Goal: Transaction & Acquisition: Purchase product/service

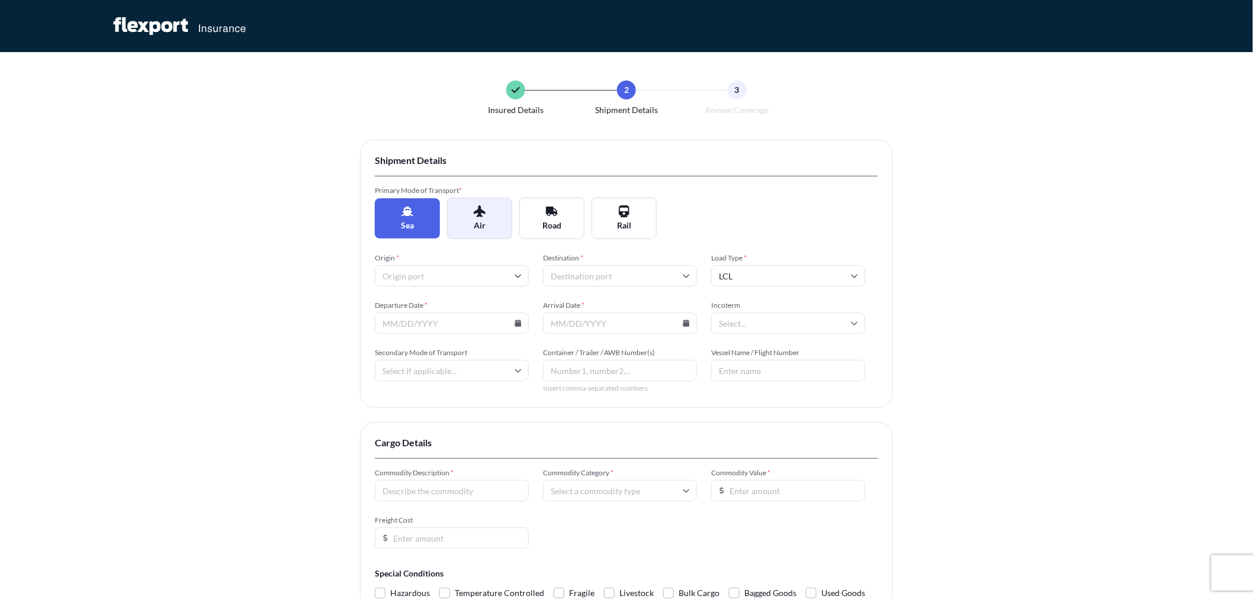
click at [475, 218] on button "Air" at bounding box center [479, 218] width 65 height 41
type input "Pallet"
click at [443, 274] on input "Origin *" at bounding box center [452, 275] width 154 height 21
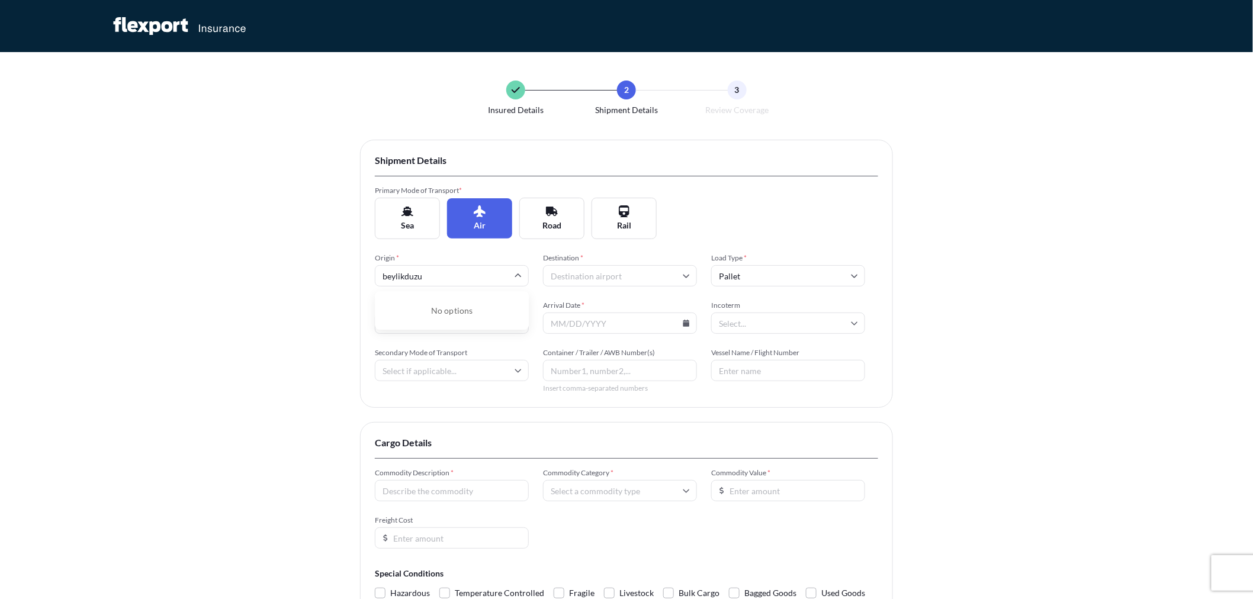
drag, startPoint x: 451, startPoint y: 270, endPoint x: 321, endPoint y: 280, distance: 130.7
click at [321, 280] on div "Insured Details 2 Shipment Details 3 Review Coverage Shipment Details Primary M…" at bounding box center [626, 364] width 1253 height 728
type input "[GEOGRAPHIC_DATA]"
click at [446, 303] on li "TRIST [GEOGRAPHIC_DATA]" at bounding box center [452, 307] width 144 height 23
click at [576, 268] on input "Destination *" at bounding box center [620, 275] width 154 height 21
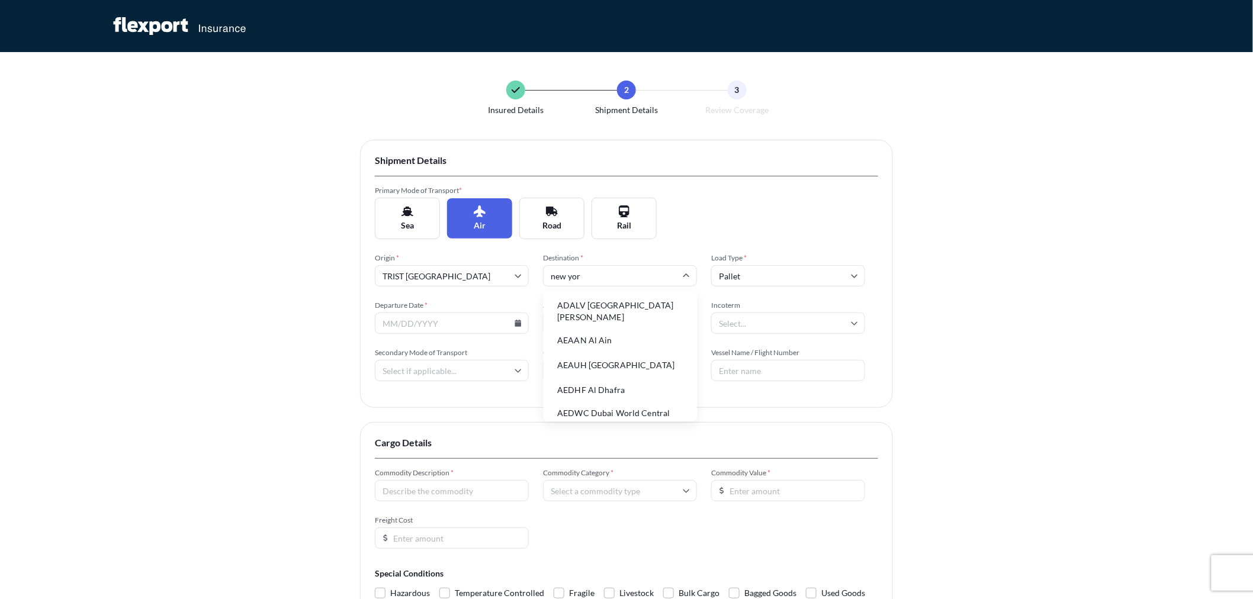
type input "[US_STATE]"
click at [620, 304] on li "USNYC [US_STATE]" at bounding box center [620, 307] width 144 height 23
click at [806, 274] on input "Pallet" at bounding box center [788, 275] width 154 height 21
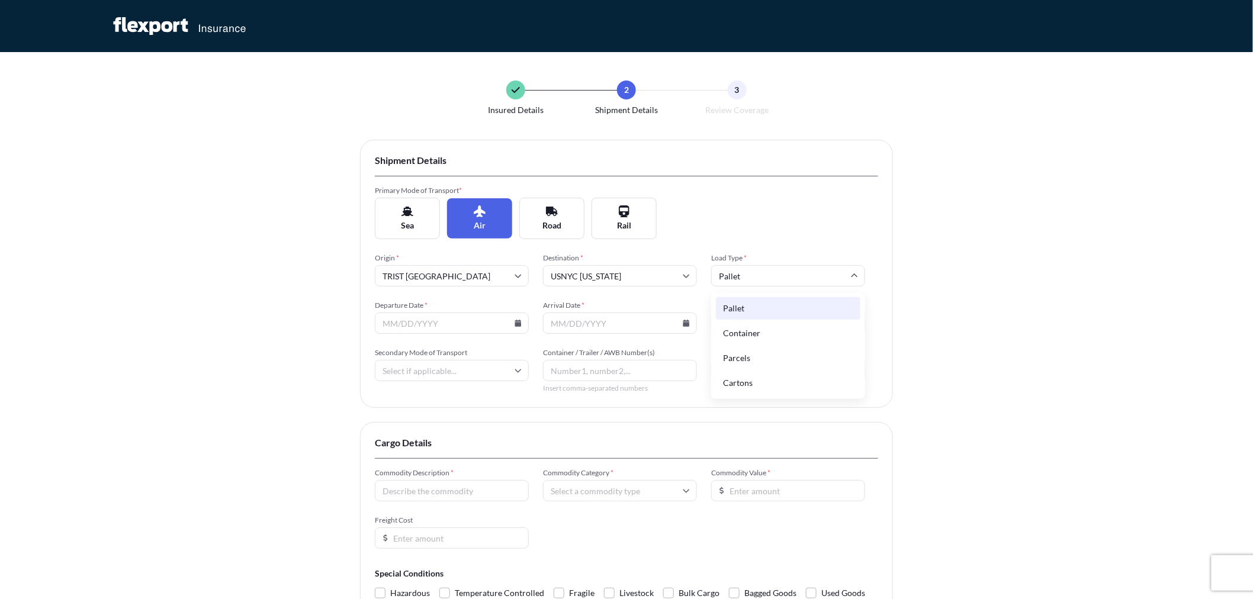
click at [806, 274] on input "Pallet" at bounding box center [788, 275] width 154 height 21
click at [484, 321] on input "Departure Date *" at bounding box center [452, 323] width 154 height 21
click at [516, 321] on icon at bounding box center [518, 323] width 7 height 7
click at [397, 410] on button "3" at bounding box center [397, 406] width 19 height 19
type input "[DATE]"
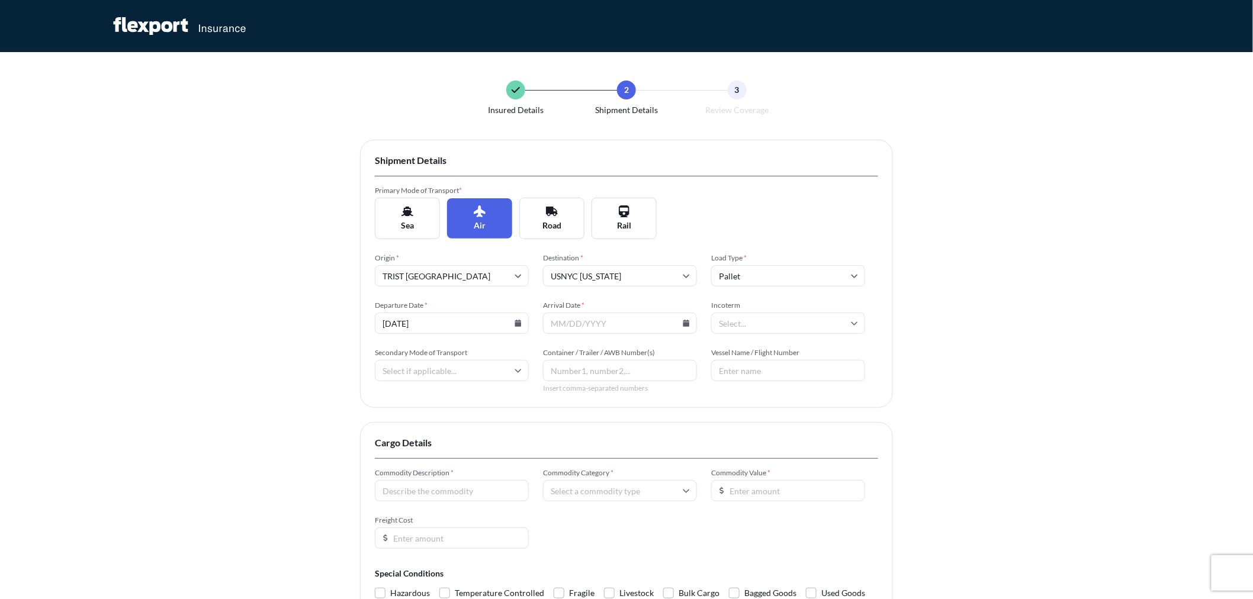
click at [690, 323] on input "Arrival Date *" at bounding box center [620, 323] width 154 height 21
click at [682, 327] on input "Arrival Date *" at bounding box center [620, 323] width 154 height 21
click at [683, 324] on icon at bounding box center [686, 323] width 7 height 7
click at [595, 403] on button "4" at bounding box center [592, 406] width 19 height 19
type input "[DATE]"
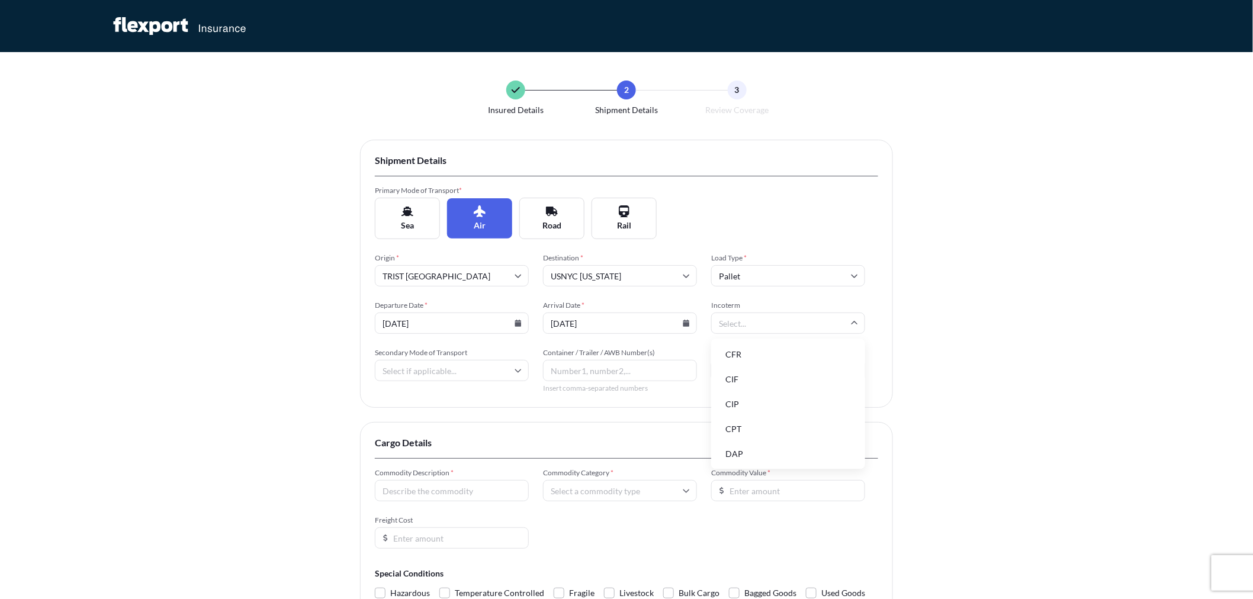
click at [767, 322] on input "Incoterm" at bounding box center [788, 323] width 154 height 21
click at [748, 357] on li "CFR" at bounding box center [788, 354] width 144 height 23
click at [459, 374] on input "Secondary Mode of Transport" at bounding box center [452, 370] width 154 height 21
click at [589, 370] on input "Container / Trailer / AWB Number(s)" at bounding box center [620, 370] width 154 height 21
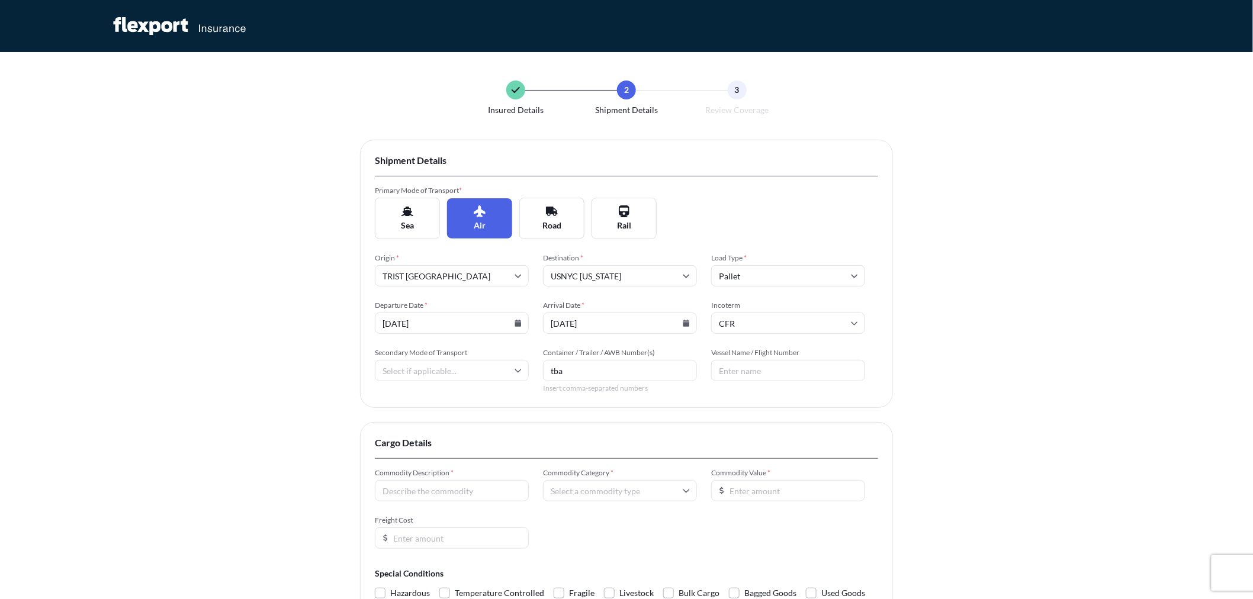
type input "tba"
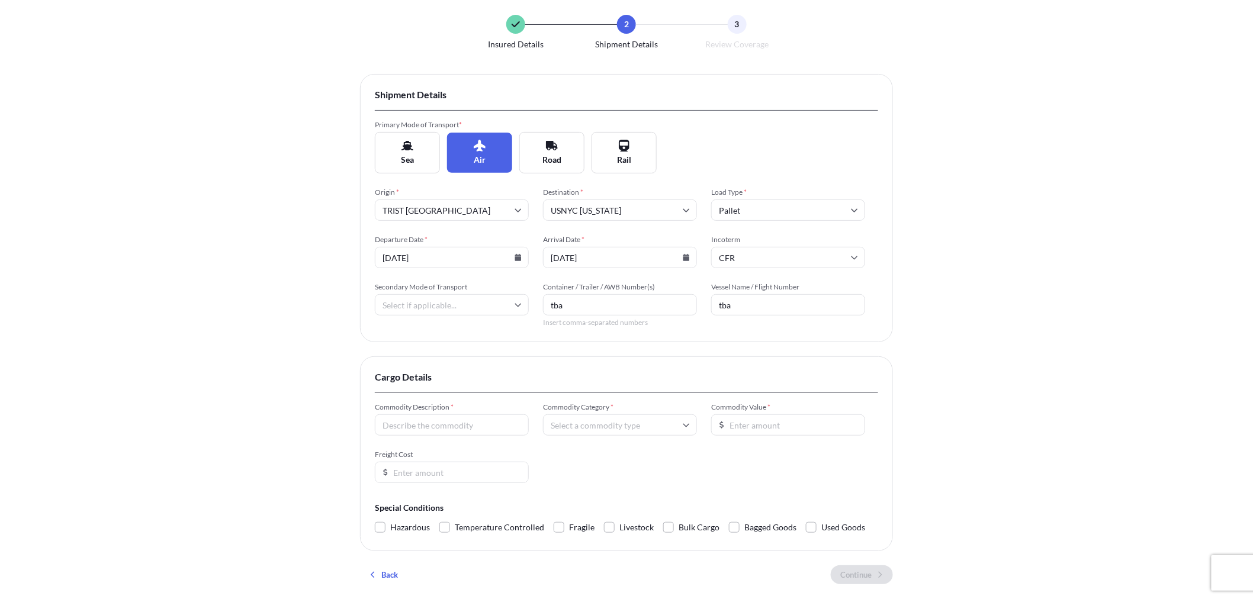
type input "tba"
click at [435, 433] on input "Commodity Description *" at bounding box center [452, 424] width 154 height 21
type input "carpet"
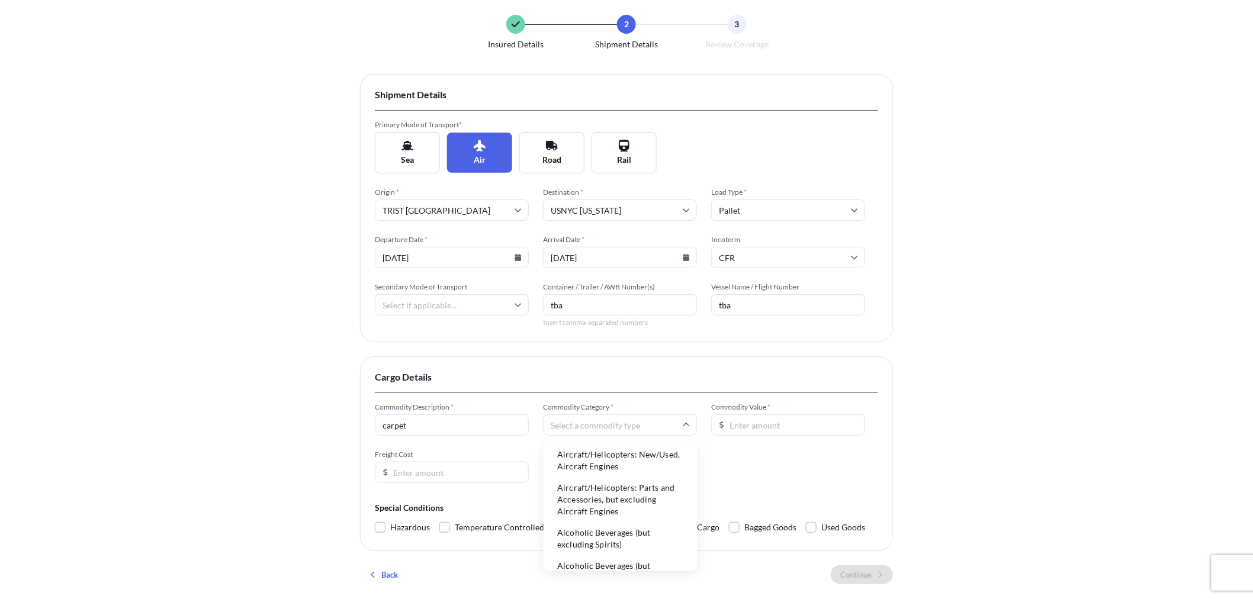
click at [577, 432] on input "Commodity Category *" at bounding box center [620, 424] width 154 height 21
type input "car"
click at [590, 467] on li "Carpets and Other Textile Floor Coverings" at bounding box center [620, 461] width 144 height 31
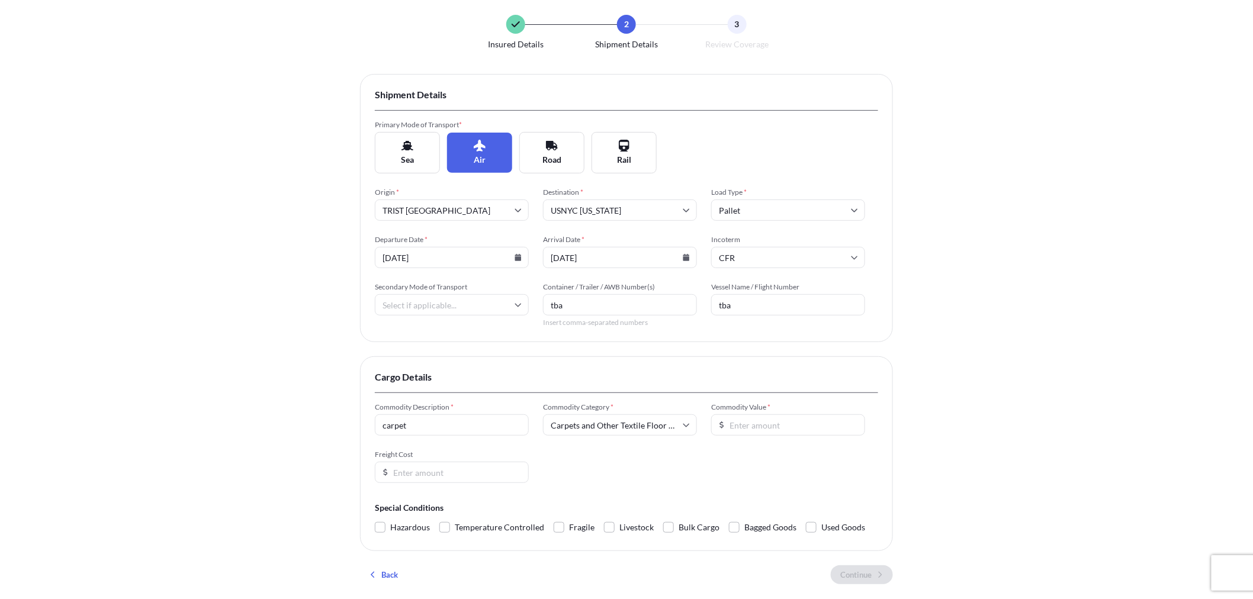
click at [715, 421] on input "Commodity Value *" at bounding box center [788, 424] width 154 height 21
type input "10000"
click at [480, 474] on input "Freight Cost" at bounding box center [452, 472] width 154 height 21
type input "4000"
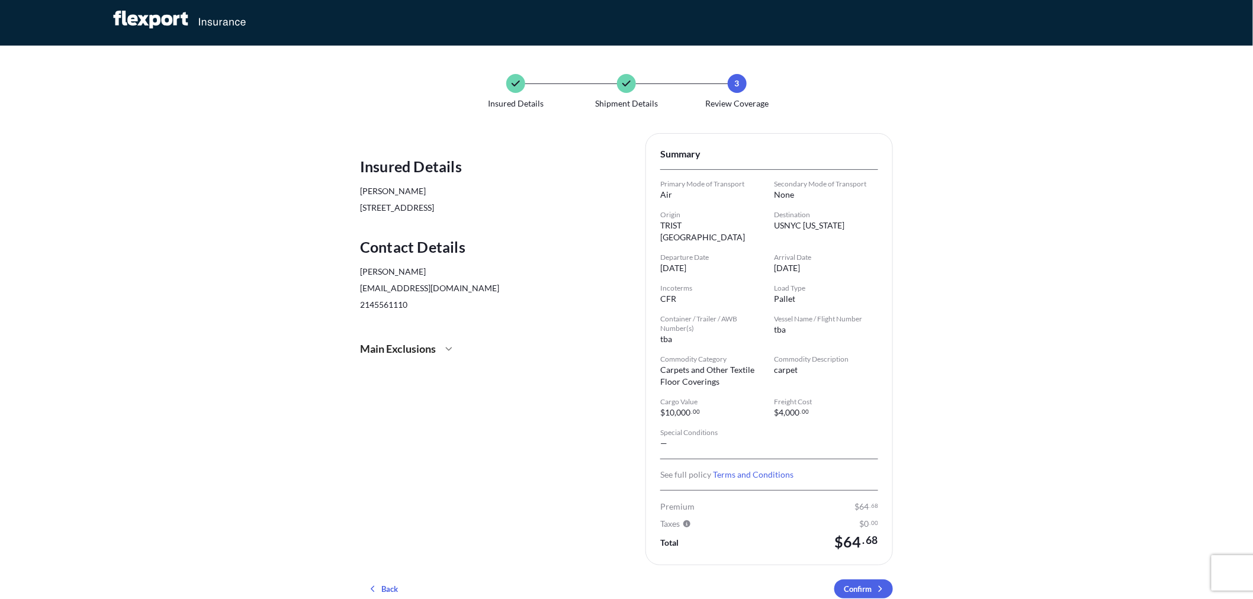
scroll to position [72, 0]
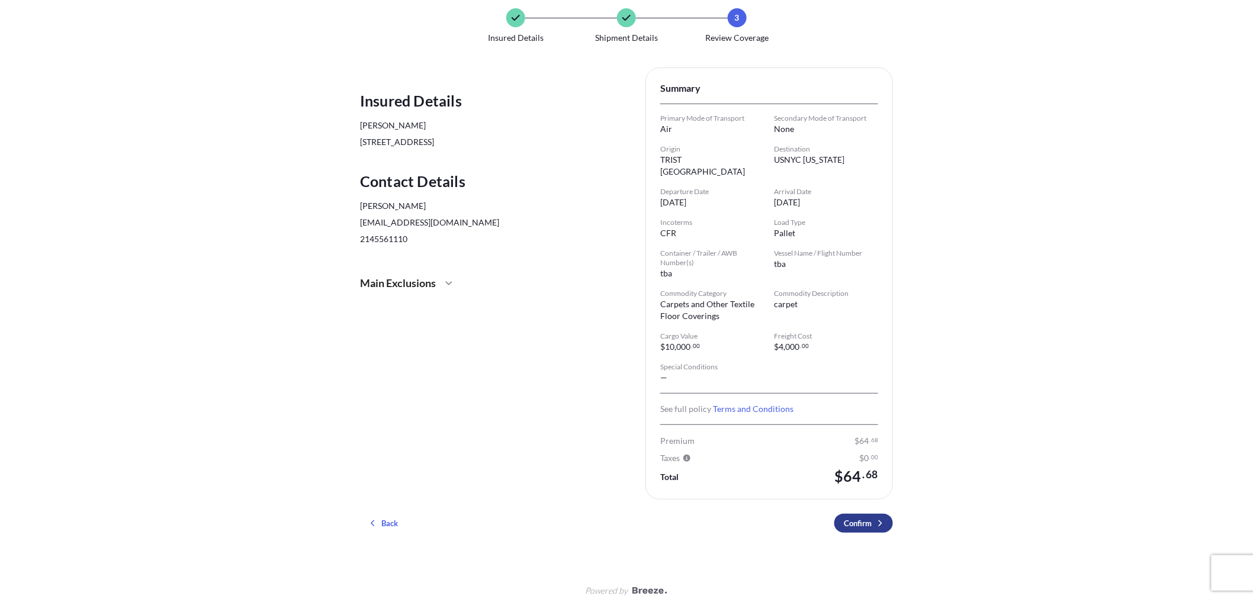
click at [847, 518] on p "Confirm" at bounding box center [858, 524] width 28 height 12
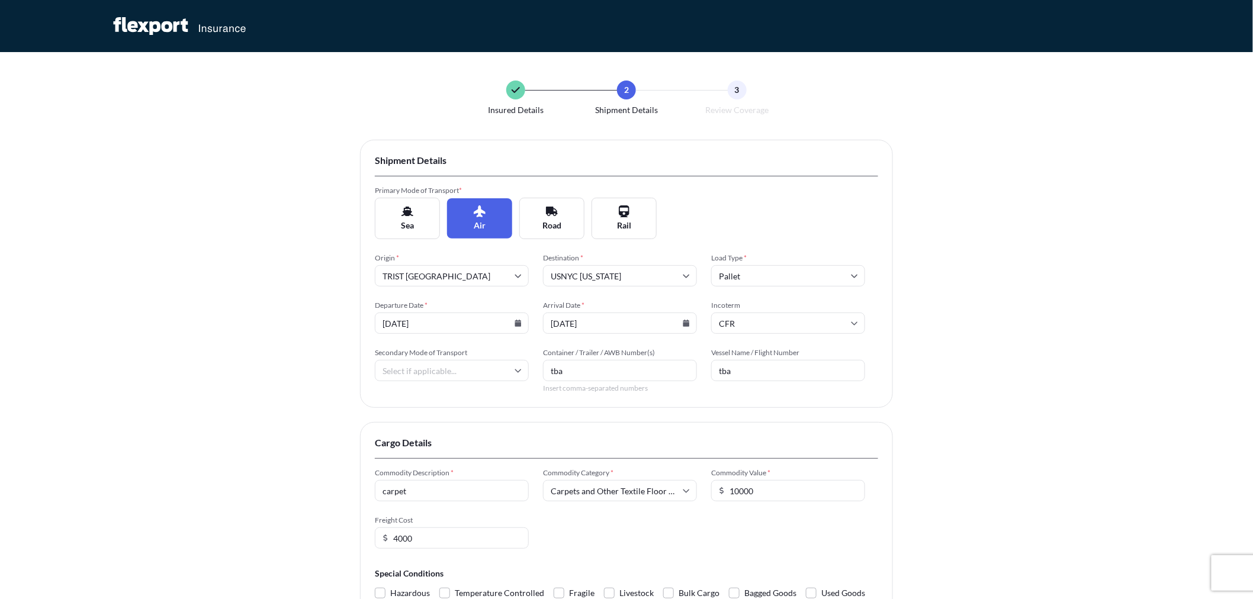
scroll to position [66, 0]
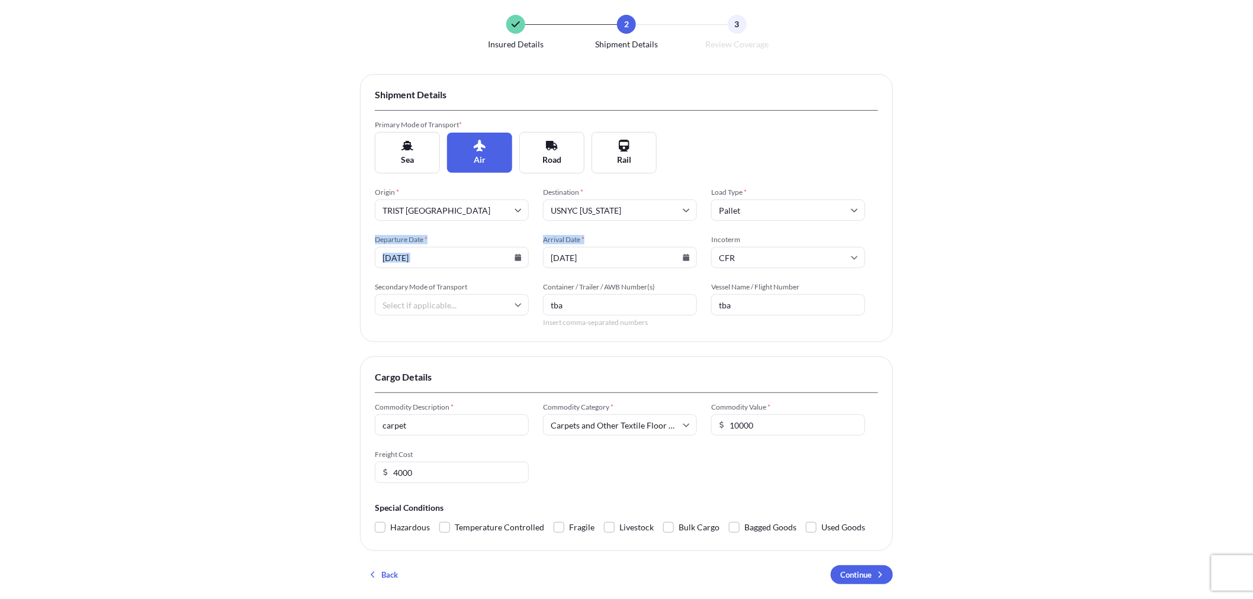
drag, startPoint x: 372, startPoint y: 239, endPoint x: 677, endPoint y: 262, distance: 305.8
click at [677, 262] on div "Shipment Details Primary Mode of Transport * Sea Air Road Rail Origin * TRIST […" at bounding box center [626, 208] width 533 height 268
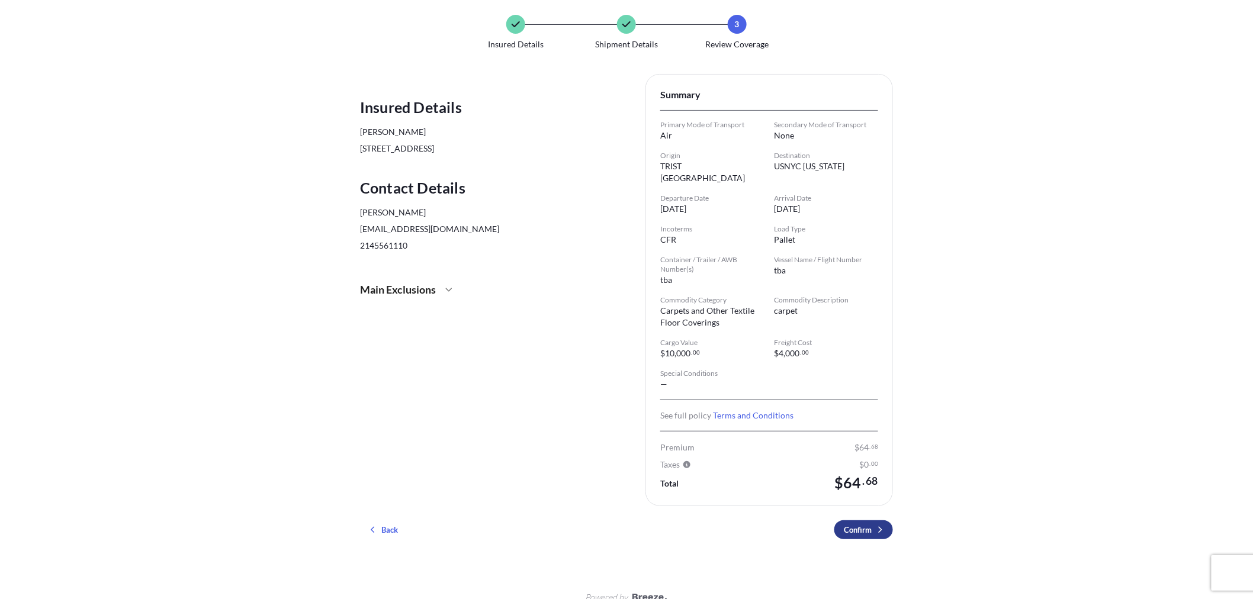
click at [866, 524] on p "Confirm" at bounding box center [858, 530] width 28 height 12
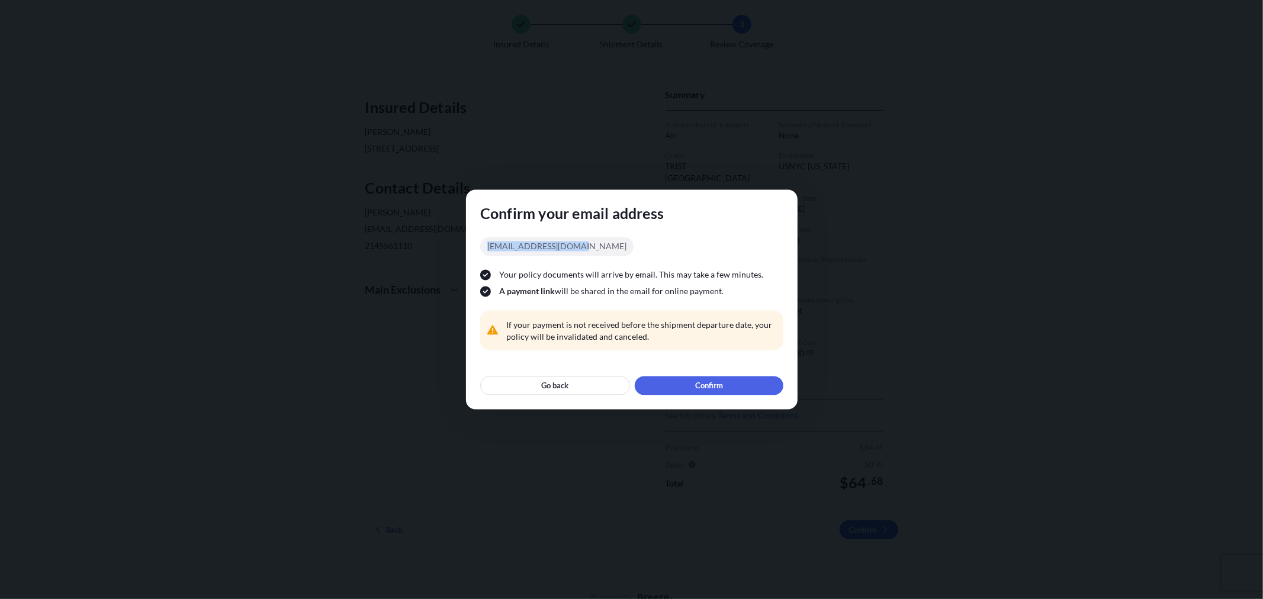
drag, startPoint x: 487, startPoint y: 247, endPoint x: 605, endPoint y: 250, distance: 118.5
click at [605, 250] on div "[EMAIL_ADDRESS][DOMAIN_NAME] Your policy documents will arrive by email. This m…" at bounding box center [631, 295] width 303 height 134
drag, startPoint x: 498, startPoint y: 274, endPoint x: 764, endPoint y: 281, distance: 266.0
click at [764, 281] on div "Your policy documents will arrive by email. This may take a few minutes. A paym…" at bounding box center [631, 283] width 303 height 28
click at [539, 245] on span "[EMAIL_ADDRESS][DOMAIN_NAME]" at bounding box center [556, 246] width 153 height 19
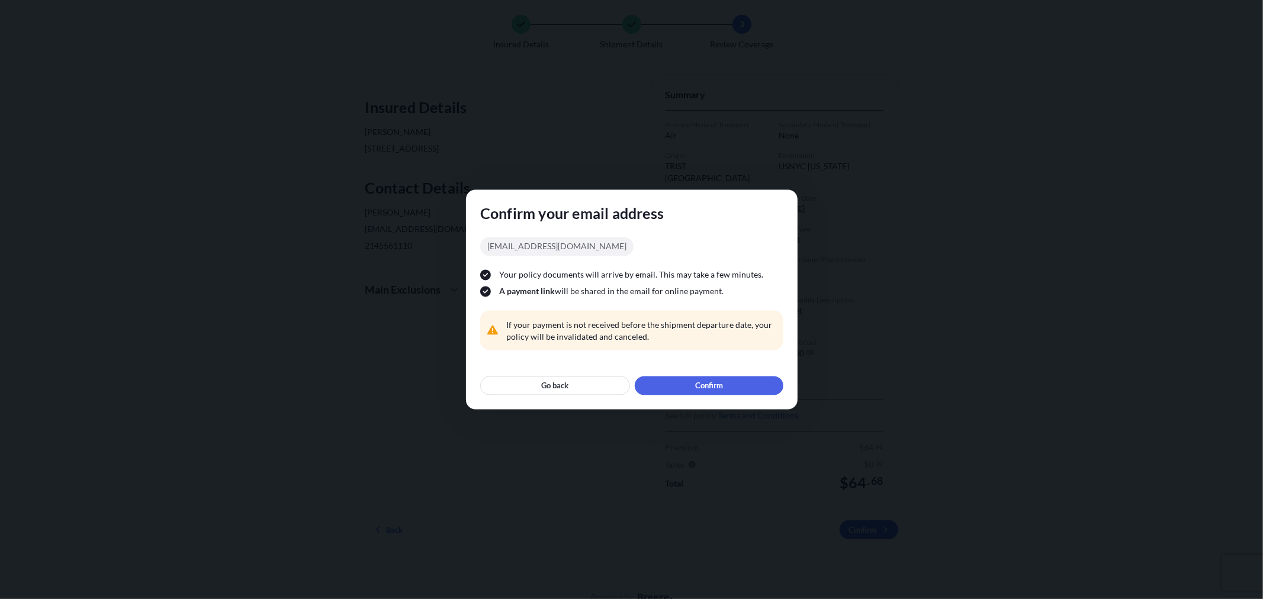
drag, startPoint x: 496, startPoint y: 291, endPoint x: 735, endPoint y: 297, distance: 239.3
click at [735, 297] on span "A payment link will be shared in the email for online payment." at bounding box center [631, 292] width 303 height 12
click at [490, 246] on span "[EMAIL_ADDRESS][DOMAIN_NAME]" at bounding box center [556, 246] width 153 height 19
drag, startPoint x: 487, startPoint y: 246, endPoint x: 597, endPoint y: 246, distance: 110.1
click at [597, 246] on div "[EMAIL_ADDRESS][DOMAIN_NAME] Your policy documents will arrive by email. This m…" at bounding box center [631, 295] width 303 height 134
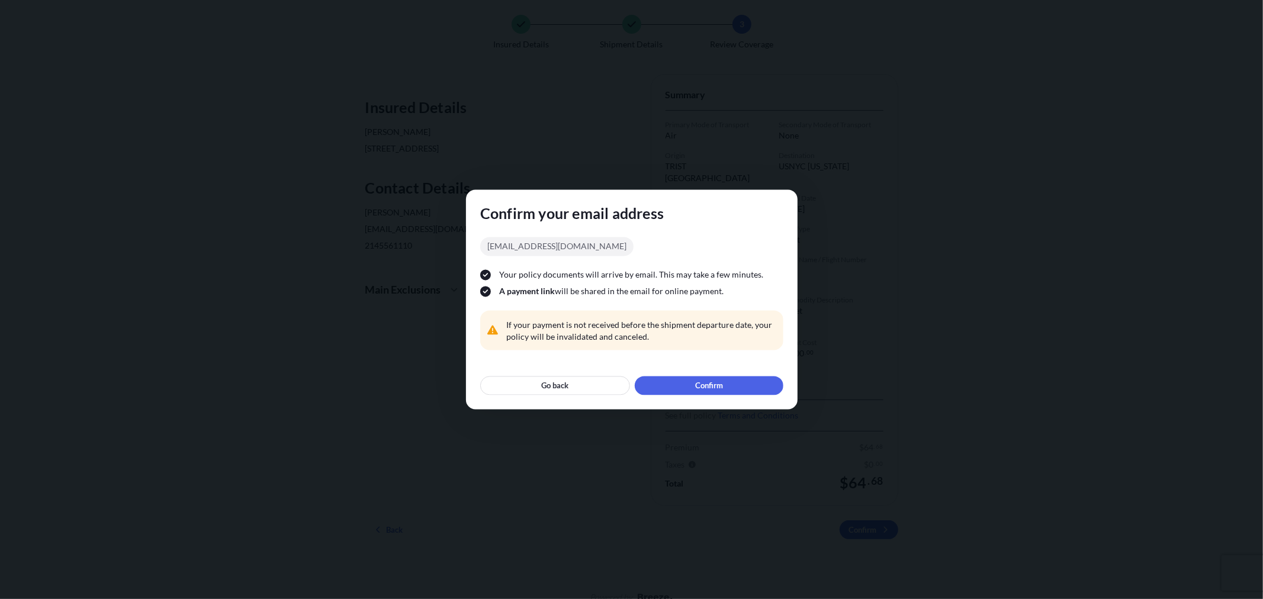
click at [650, 338] on span "If your payment is not received before the shipment departure date, your policy…" at bounding box center [641, 332] width 270 height 24
drag, startPoint x: 722, startPoint y: 293, endPoint x: 481, endPoint y: 292, distance: 241.6
click at [481, 292] on span "A payment link will be shared in the email for online payment." at bounding box center [631, 292] width 303 height 12
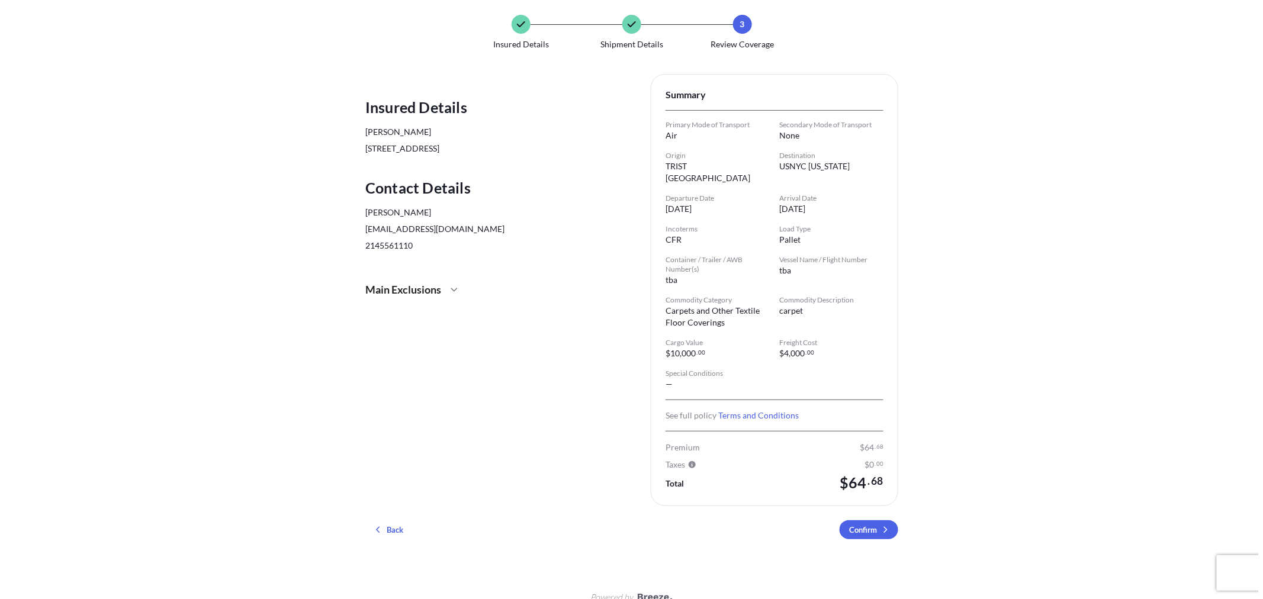
scroll to position [72, 0]
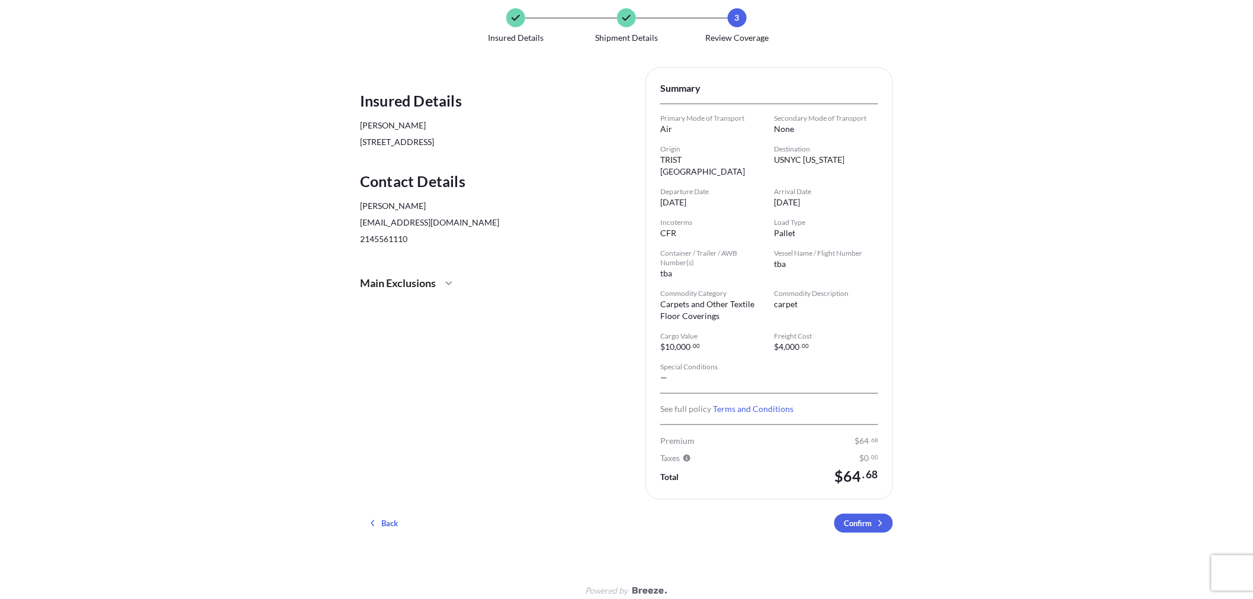
click at [445, 285] on div "Main Exclusions" at bounding box center [484, 283] width 248 height 28
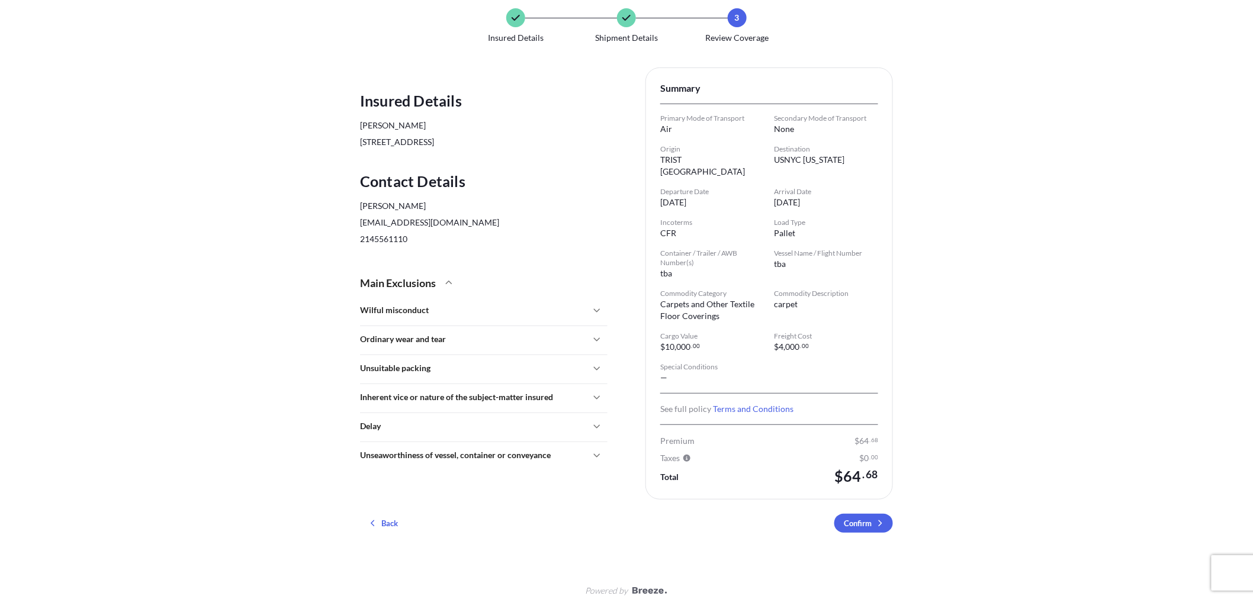
click at [445, 285] on div "Main Exclusions" at bounding box center [484, 283] width 248 height 28
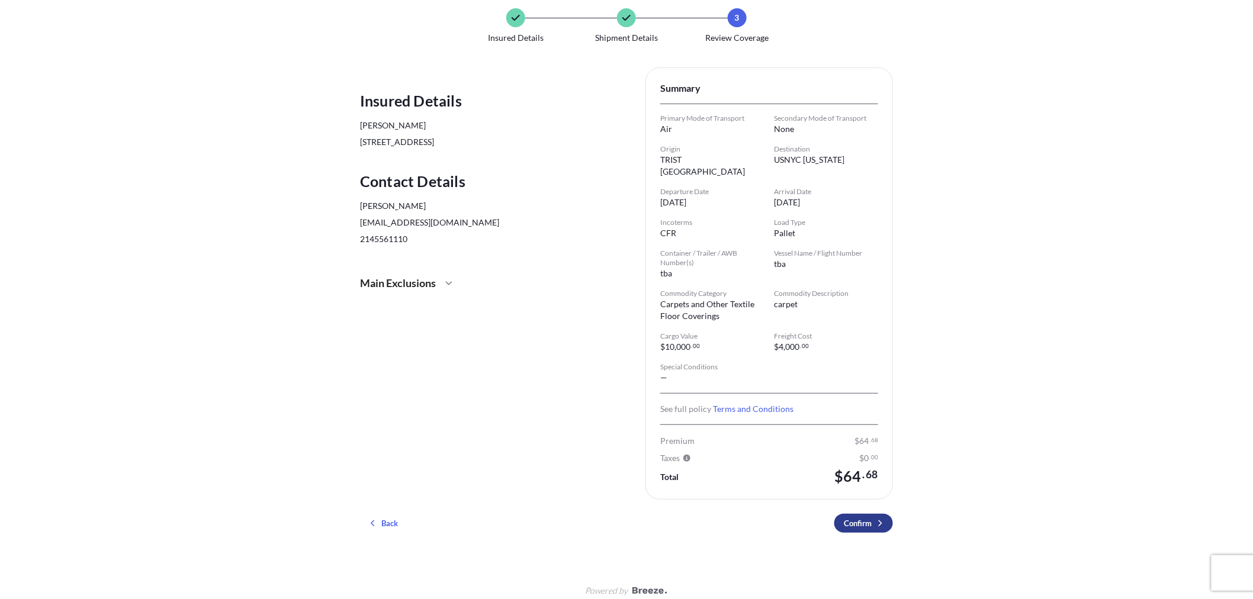
click at [846, 518] on p "Confirm" at bounding box center [858, 524] width 28 height 12
